Goal: Information Seeking & Learning: Compare options

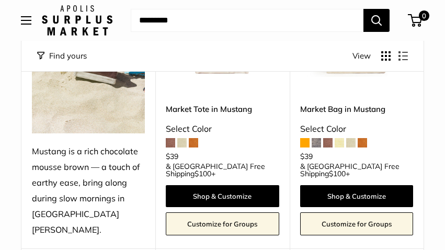
scroll to position [275, 0]
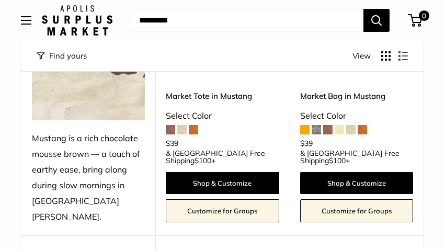
click at [320, 137] on div "Market Bag in Mustang Select Color $39 & USA Free Shipping $100 +" at bounding box center [356, 126] width 113 height 72
click at [316, 131] on span at bounding box center [316, 129] width 9 height 9
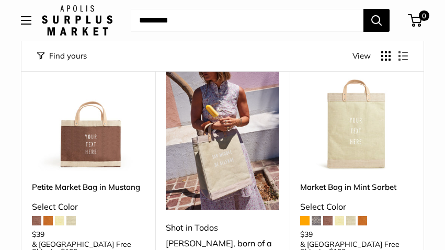
scroll to position [504, 0]
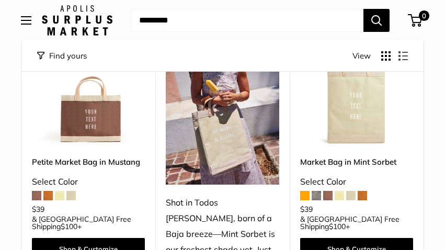
click at [72, 191] on span at bounding box center [70, 195] width 9 height 9
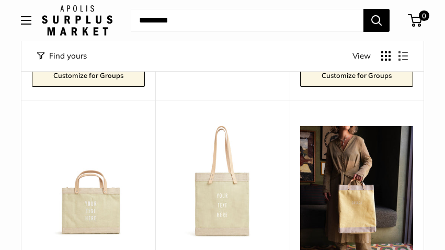
scroll to position [744, 0]
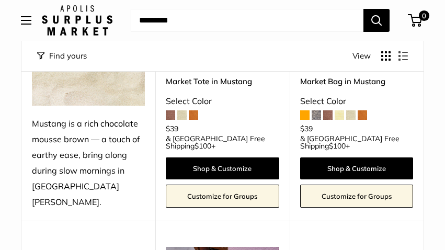
scroll to position [262, 0]
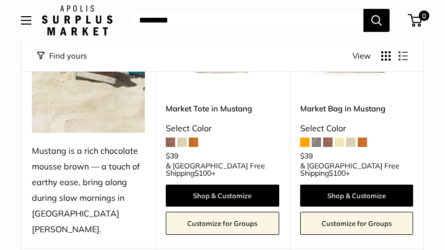
click at [320, 114] on link "Market Bag in Mustang" at bounding box center [356, 108] width 113 height 12
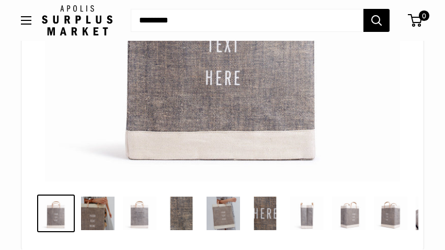
scroll to position [268, 0]
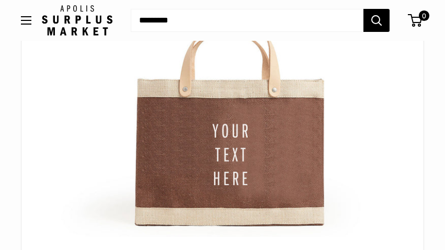
scroll to position [200, 0]
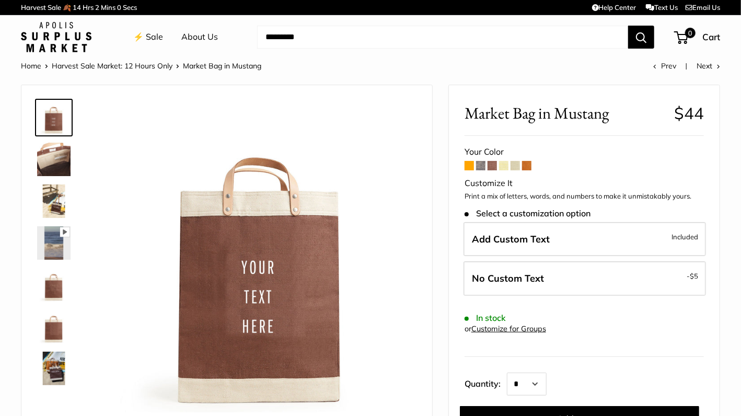
click at [444, 167] on span at bounding box center [469, 165] width 9 height 9
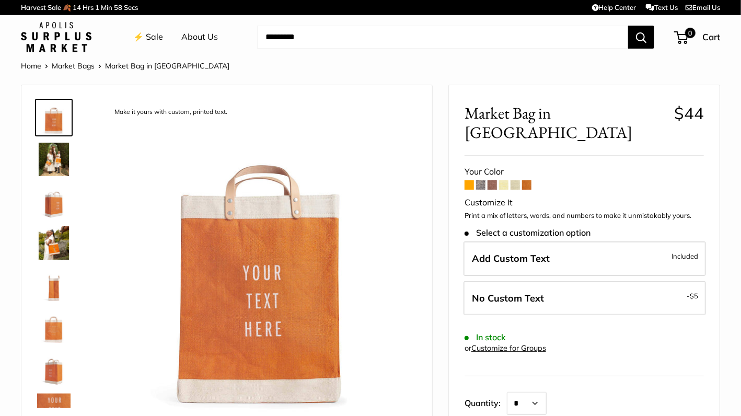
click at [481, 180] on span at bounding box center [480, 184] width 9 height 9
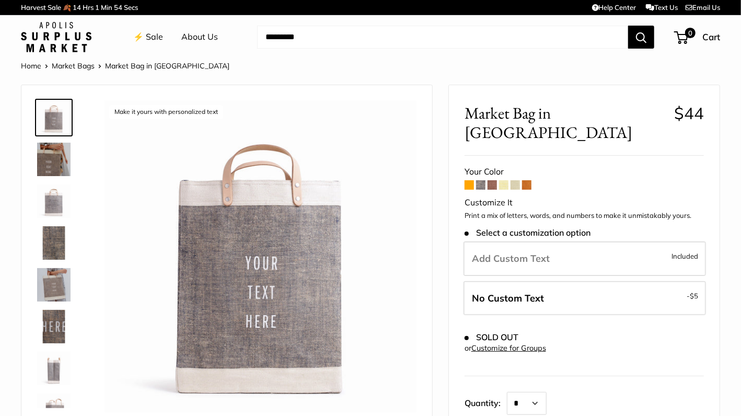
click at [481, 180] on span at bounding box center [480, 184] width 9 height 9
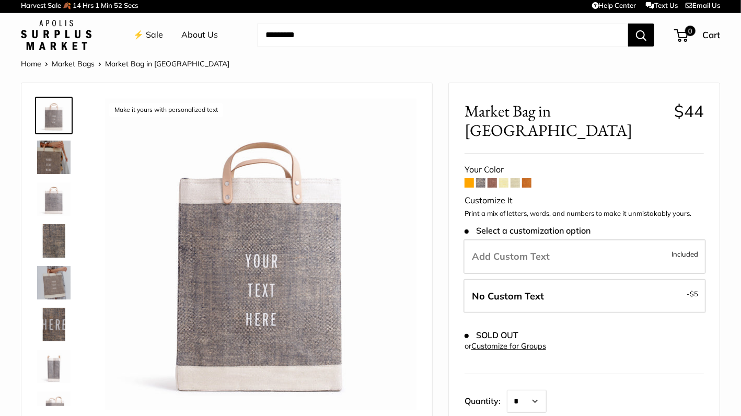
click at [479, 178] on span at bounding box center [480, 182] width 9 height 9
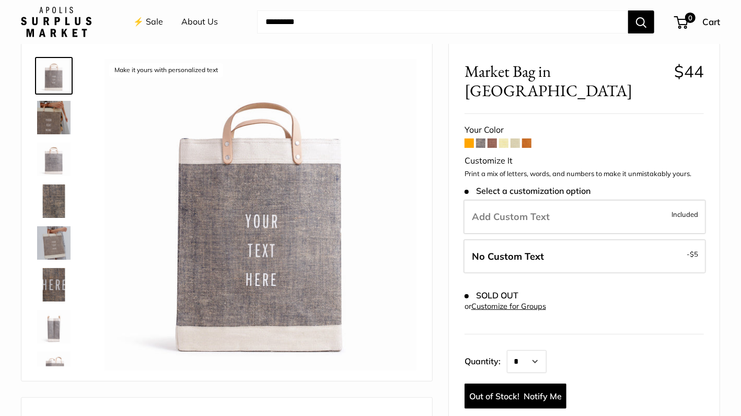
scroll to position [39, 0]
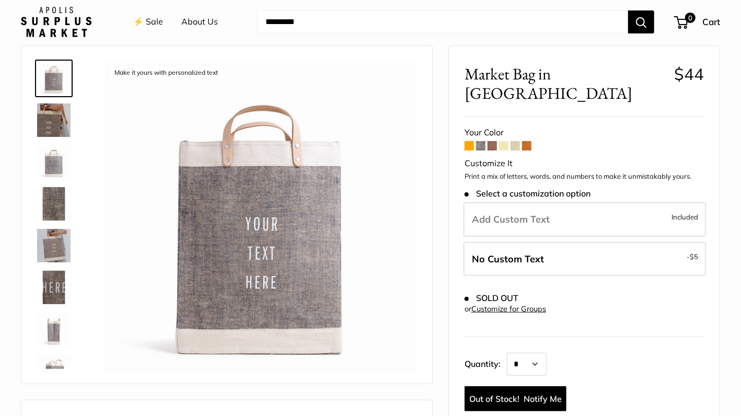
click at [491, 141] on span at bounding box center [492, 145] width 9 height 9
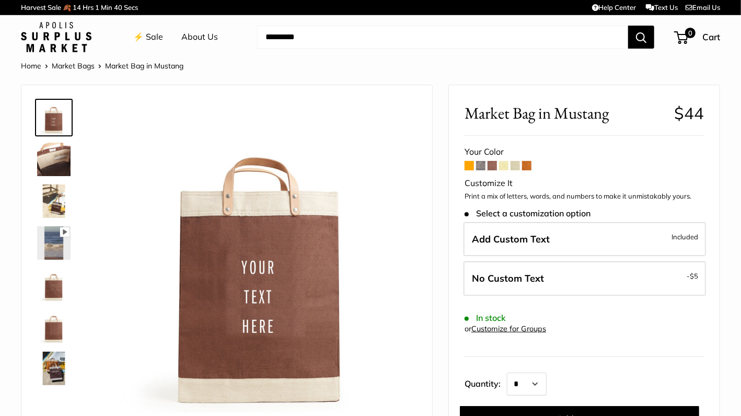
click at [529, 164] on span at bounding box center [526, 165] width 9 height 9
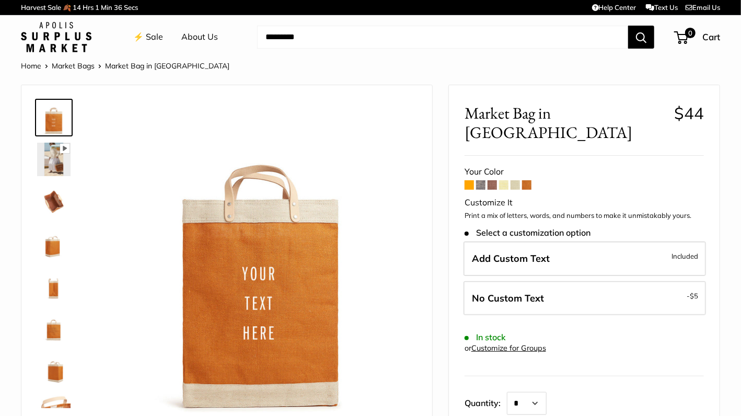
click at [483, 180] on span at bounding box center [480, 184] width 9 height 9
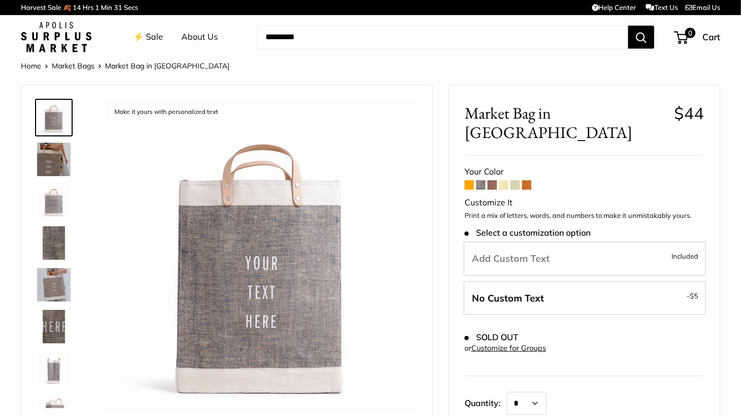
click at [156, 37] on link "⚡️ Sale" at bounding box center [148, 37] width 30 height 16
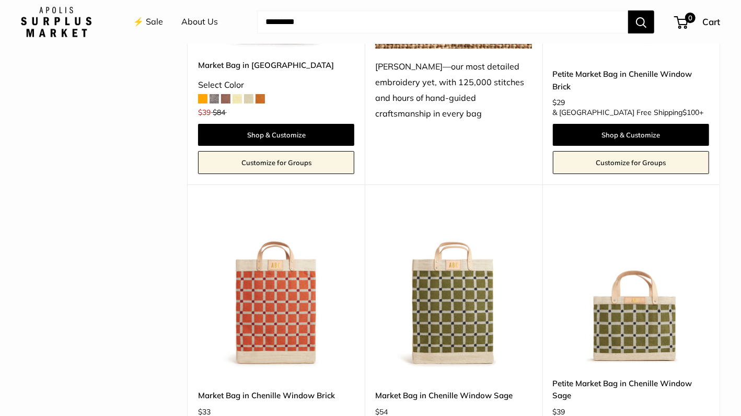
scroll to position [2020, 0]
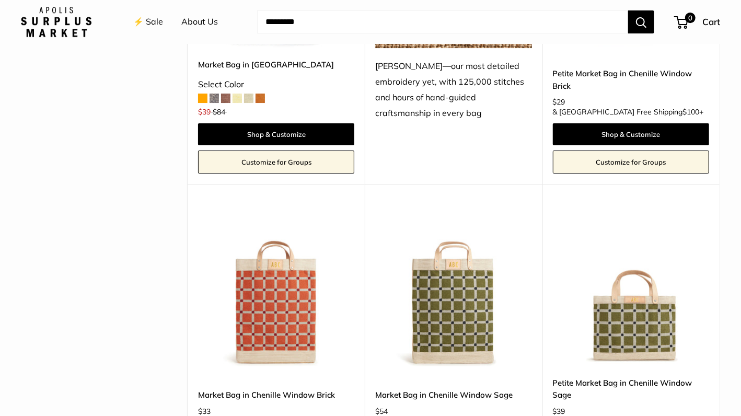
click at [0, 0] on img at bounding box center [0, 0] width 0 height 0
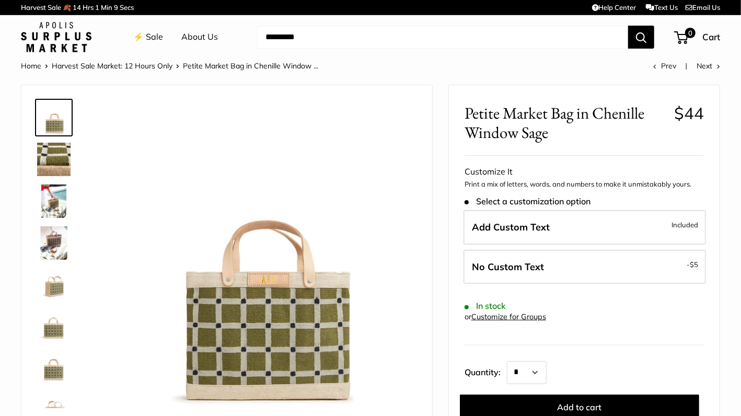
click at [51, 167] on img at bounding box center [53, 159] width 33 height 33
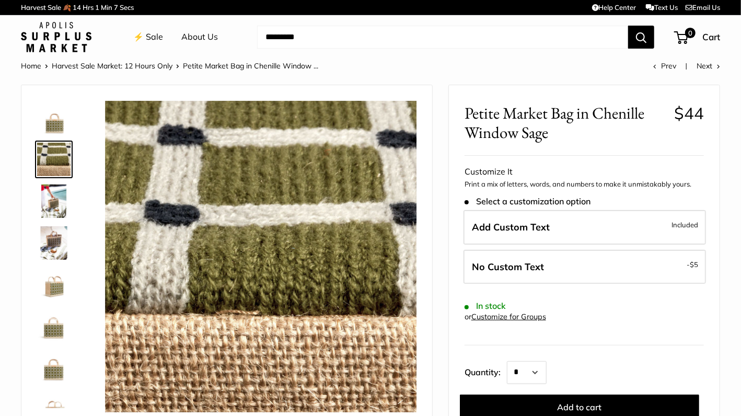
click at [50, 189] on img at bounding box center [53, 201] width 33 height 33
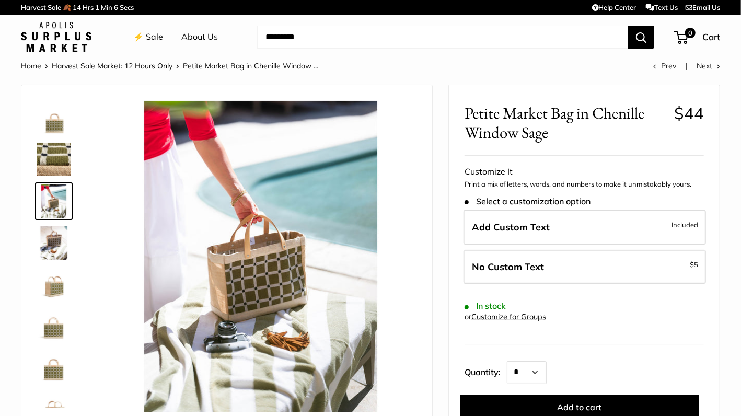
click at [43, 236] on img at bounding box center [53, 242] width 33 height 33
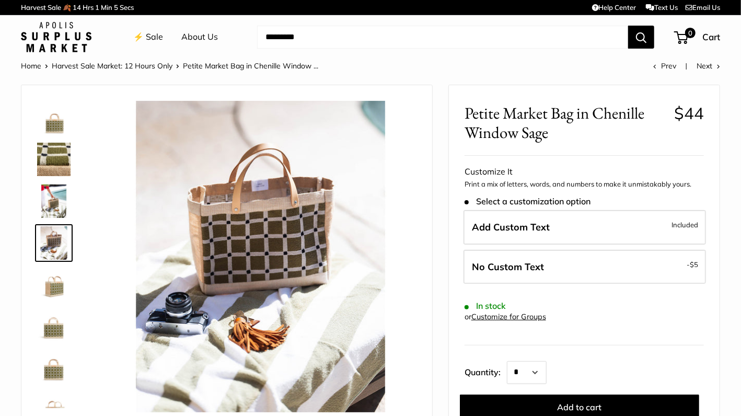
click at [40, 273] on img at bounding box center [53, 284] width 33 height 33
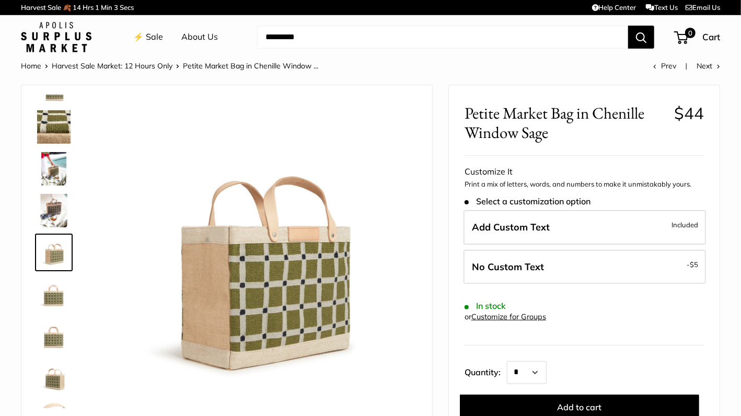
click at [44, 290] on img at bounding box center [53, 294] width 33 height 33
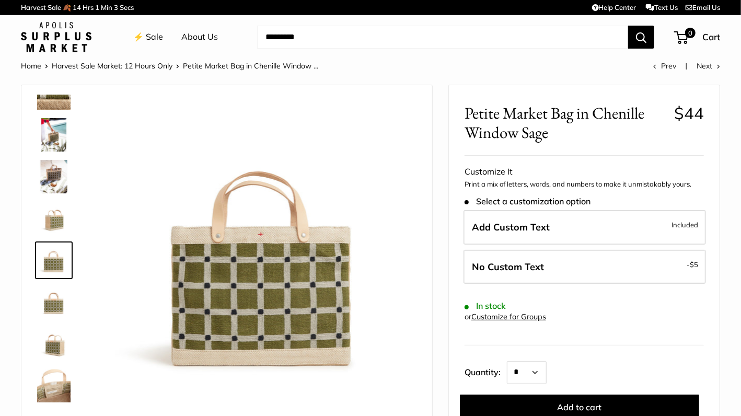
scroll to position [66, 0]
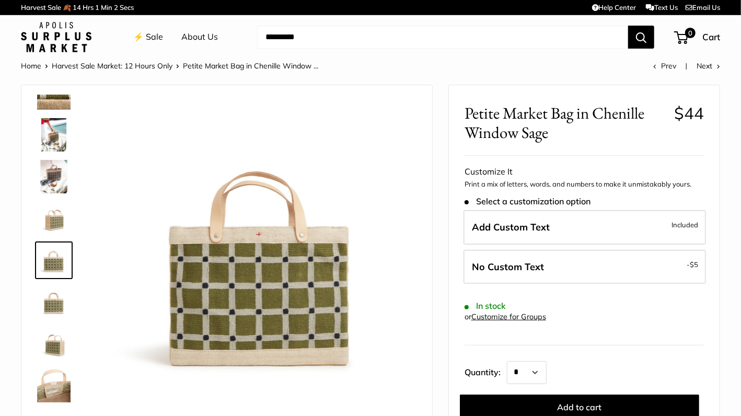
click at [43, 317] on img at bounding box center [53, 301] width 33 height 33
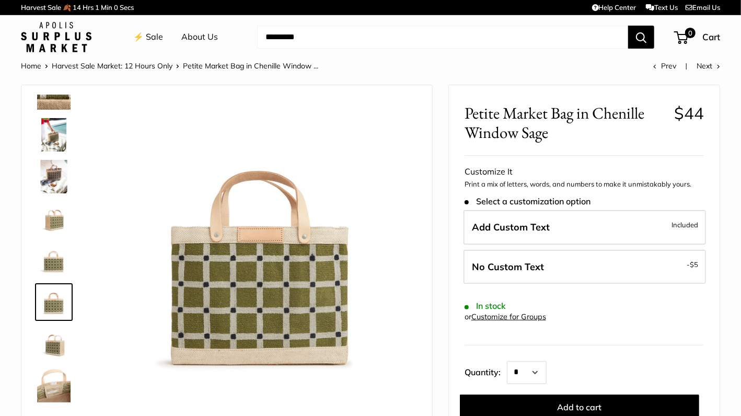
click at [56, 275] on img at bounding box center [53, 260] width 33 height 33
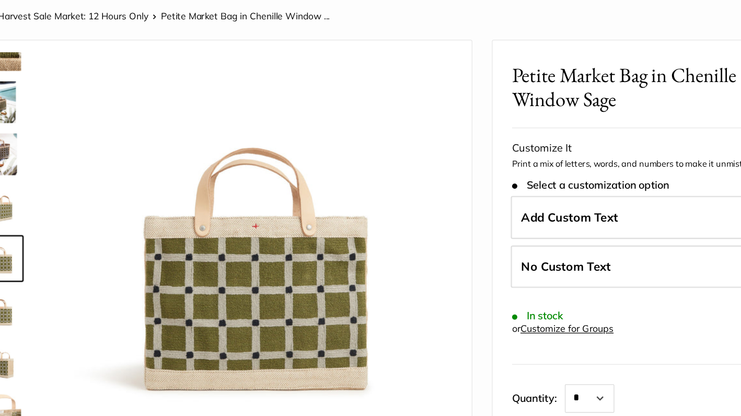
scroll to position [2, 0]
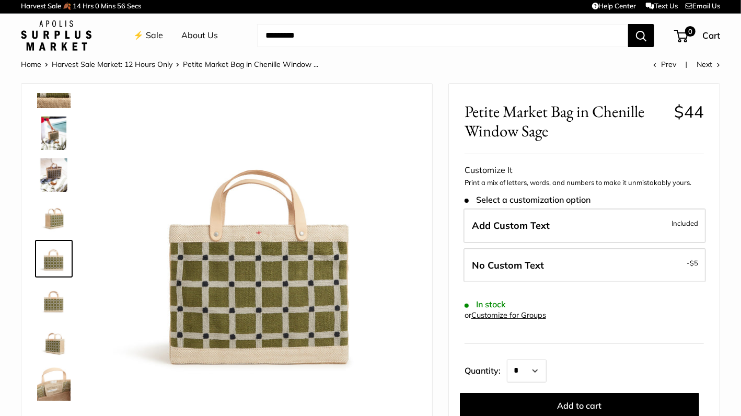
click at [57, 296] on img at bounding box center [53, 300] width 33 height 33
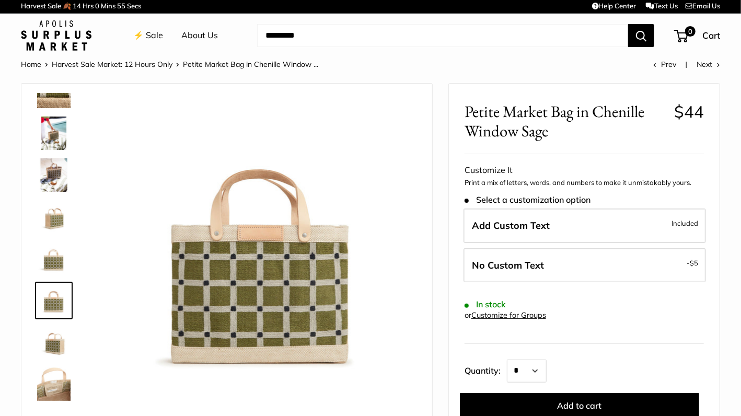
click at [50, 335] on img at bounding box center [53, 342] width 33 height 33
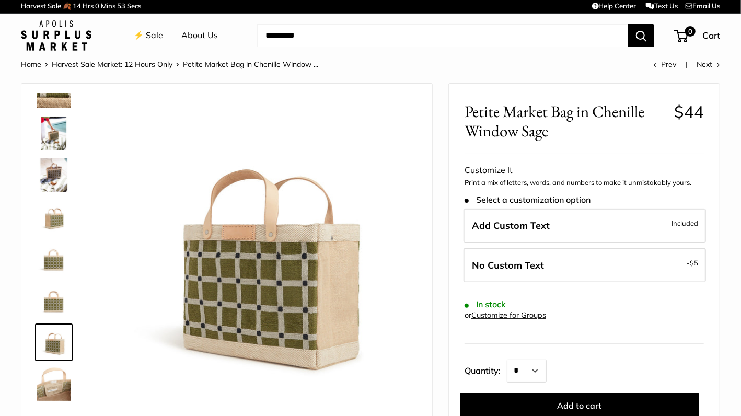
click at [49, 372] on img at bounding box center [53, 384] width 33 height 33
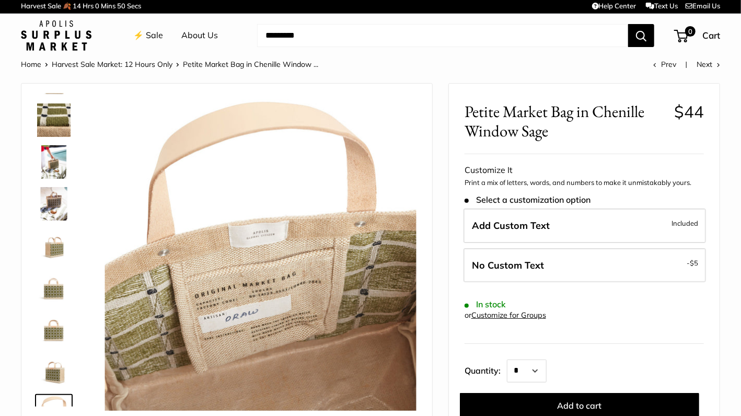
click at [49, 372] on img at bounding box center [53, 370] width 33 height 33
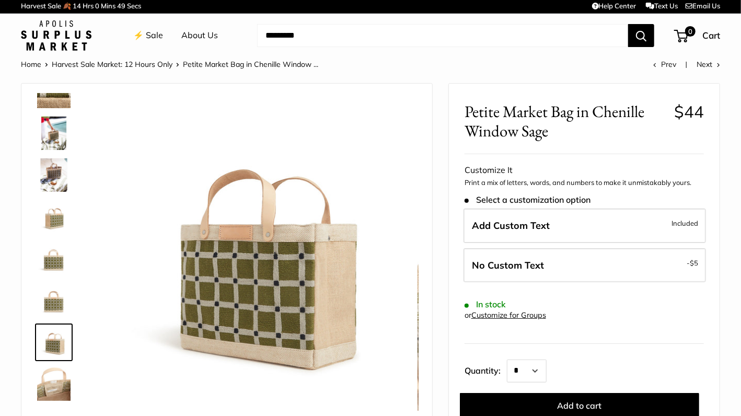
scroll to position [66, 0]
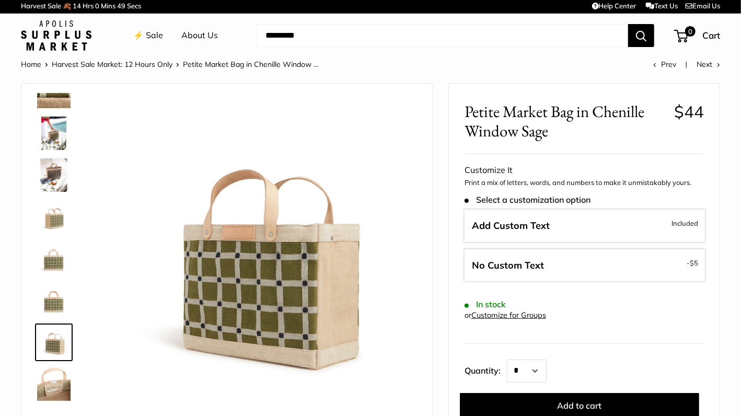
click at [60, 340] on img at bounding box center [53, 342] width 33 height 33
click at [67, 306] on img at bounding box center [53, 300] width 33 height 33
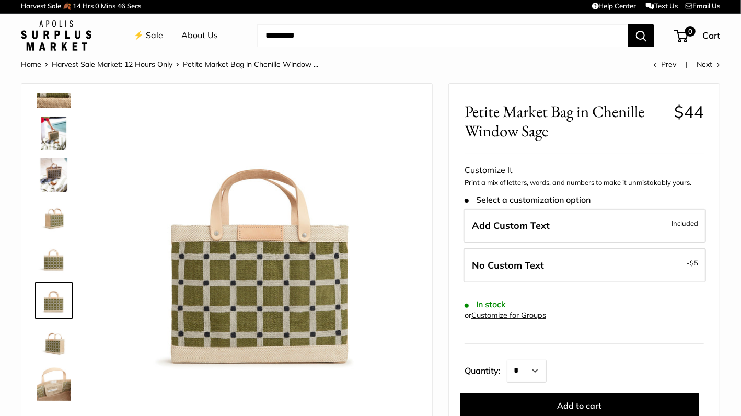
click at [66, 261] on img at bounding box center [53, 258] width 33 height 33
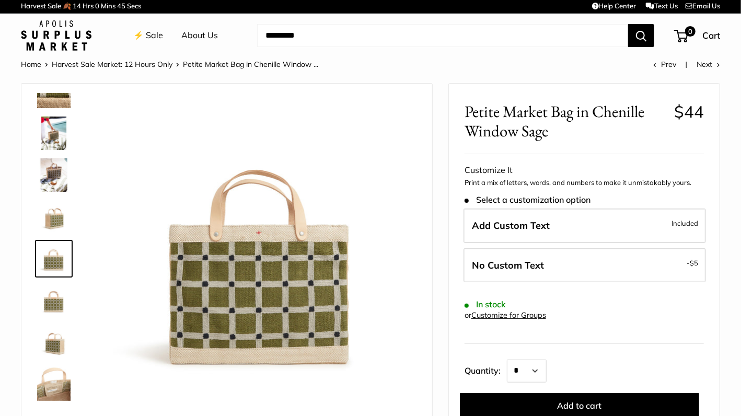
click at [66, 223] on img at bounding box center [53, 216] width 33 height 33
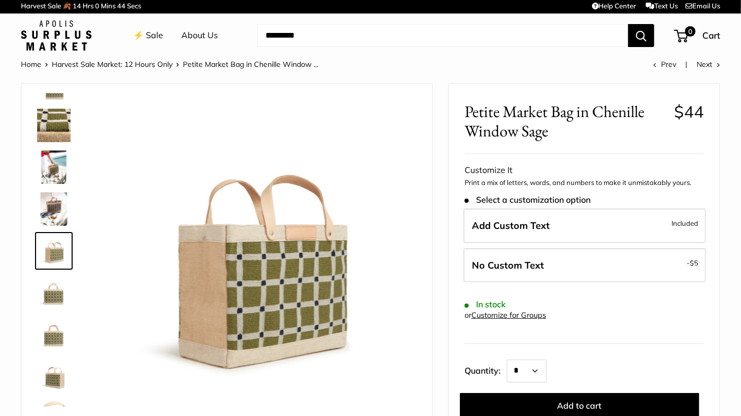
scroll to position [32, 0]
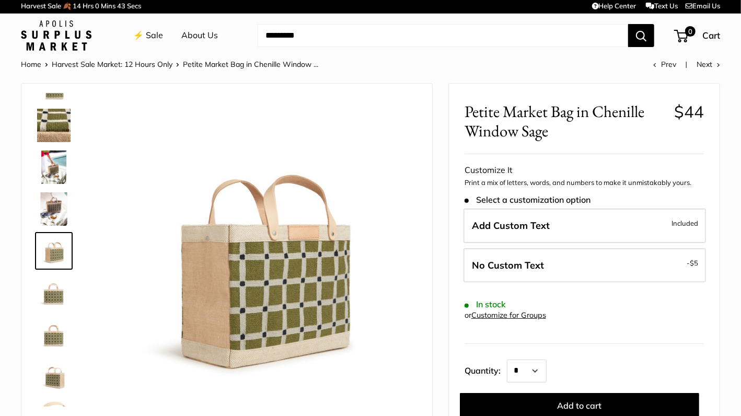
click at [50, 208] on img at bounding box center [53, 208] width 33 height 33
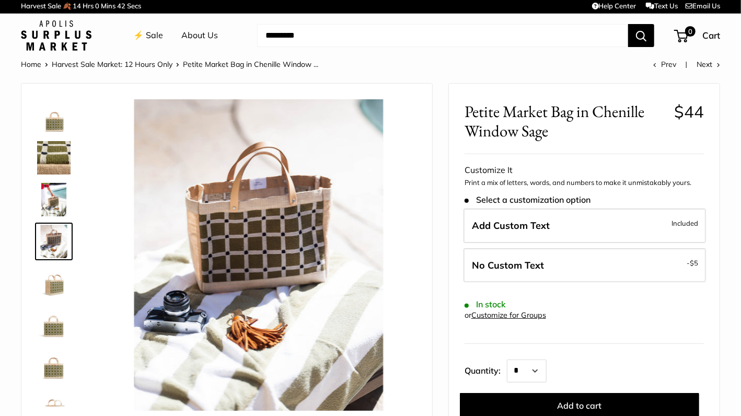
scroll to position [0, 0]
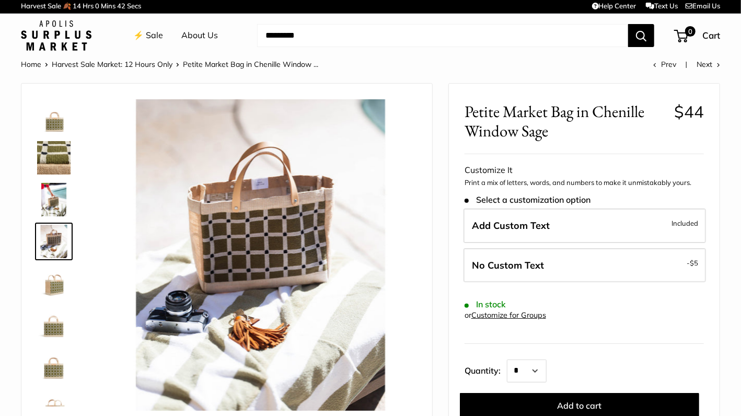
click at [60, 177] on div at bounding box center [58, 250] width 50 height 314
click at [64, 159] on img at bounding box center [53, 157] width 33 height 33
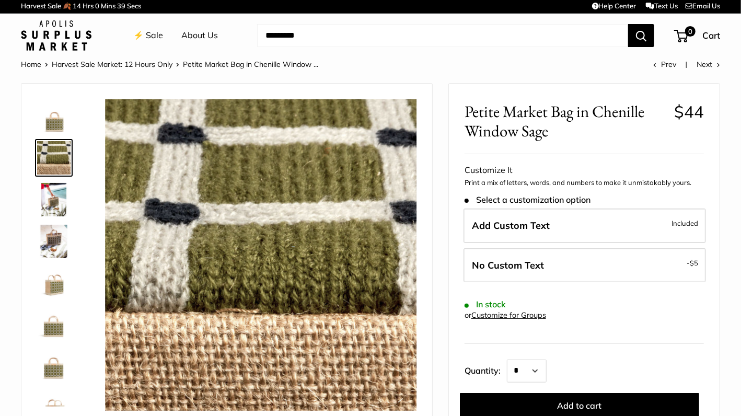
click at [63, 122] on img at bounding box center [53, 115] width 33 height 33
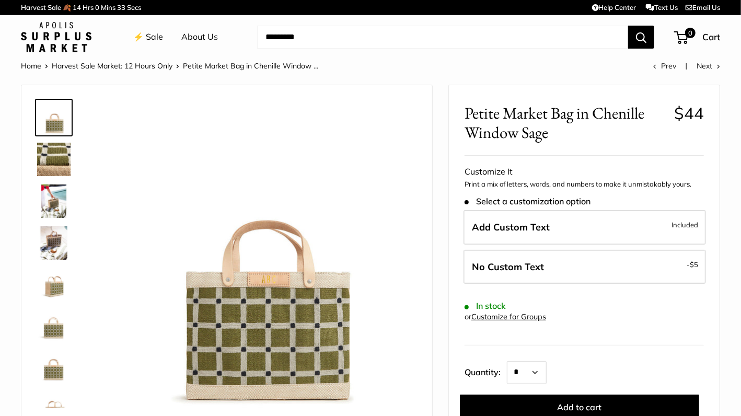
click at [654, 13] on td "Help Center Text Us Email Us" at bounding box center [540, 7] width 361 height 15
click at [658, 7] on link "Text Us" at bounding box center [662, 7] width 32 height 8
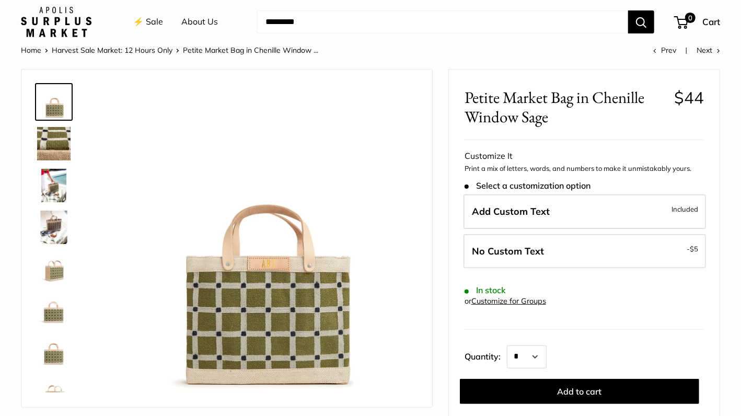
scroll to position [17, 0]
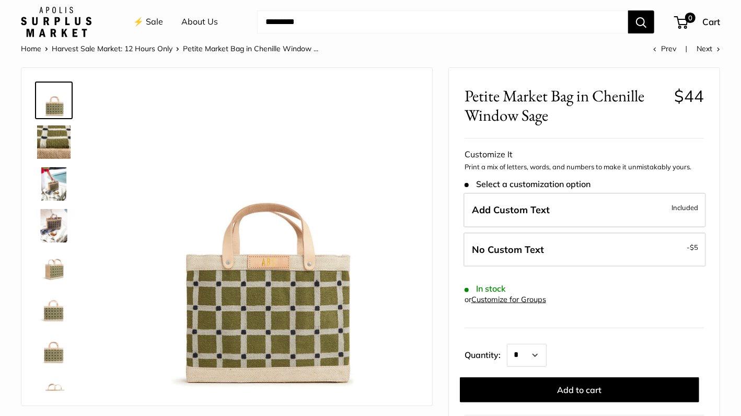
click at [60, 145] on img at bounding box center [53, 141] width 33 height 33
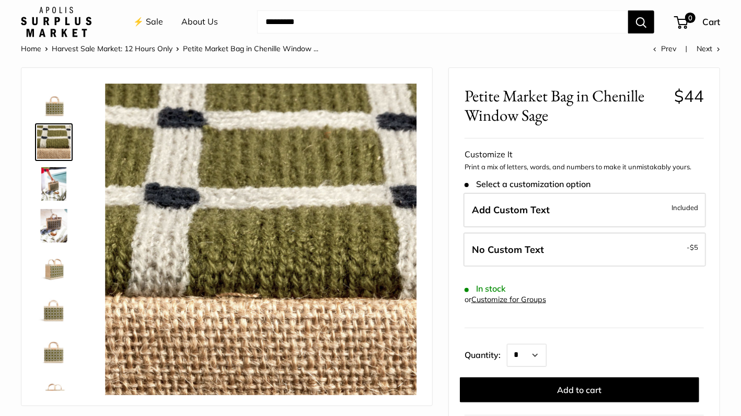
click at [52, 180] on img at bounding box center [53, 183] width 33 height 33
